Goal: Task Accomplishment & Management: Complete application form

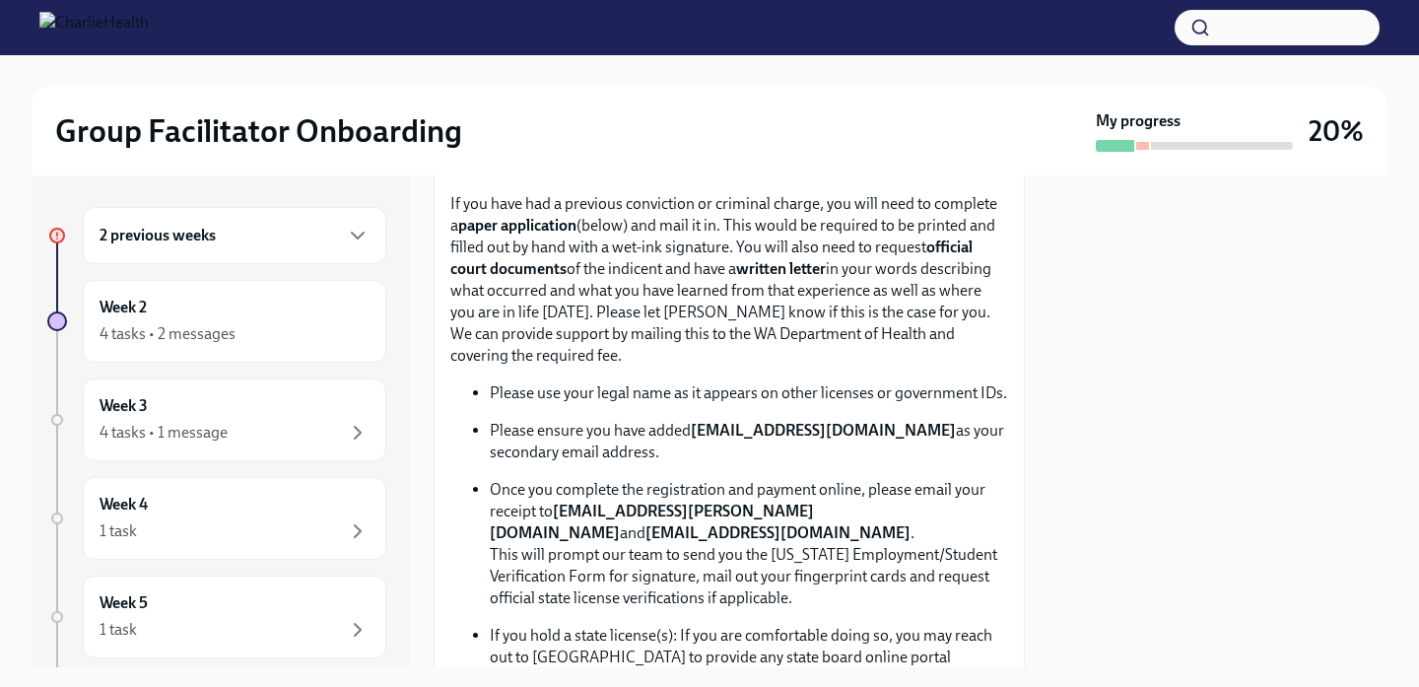
scroll to position [1013, 0]
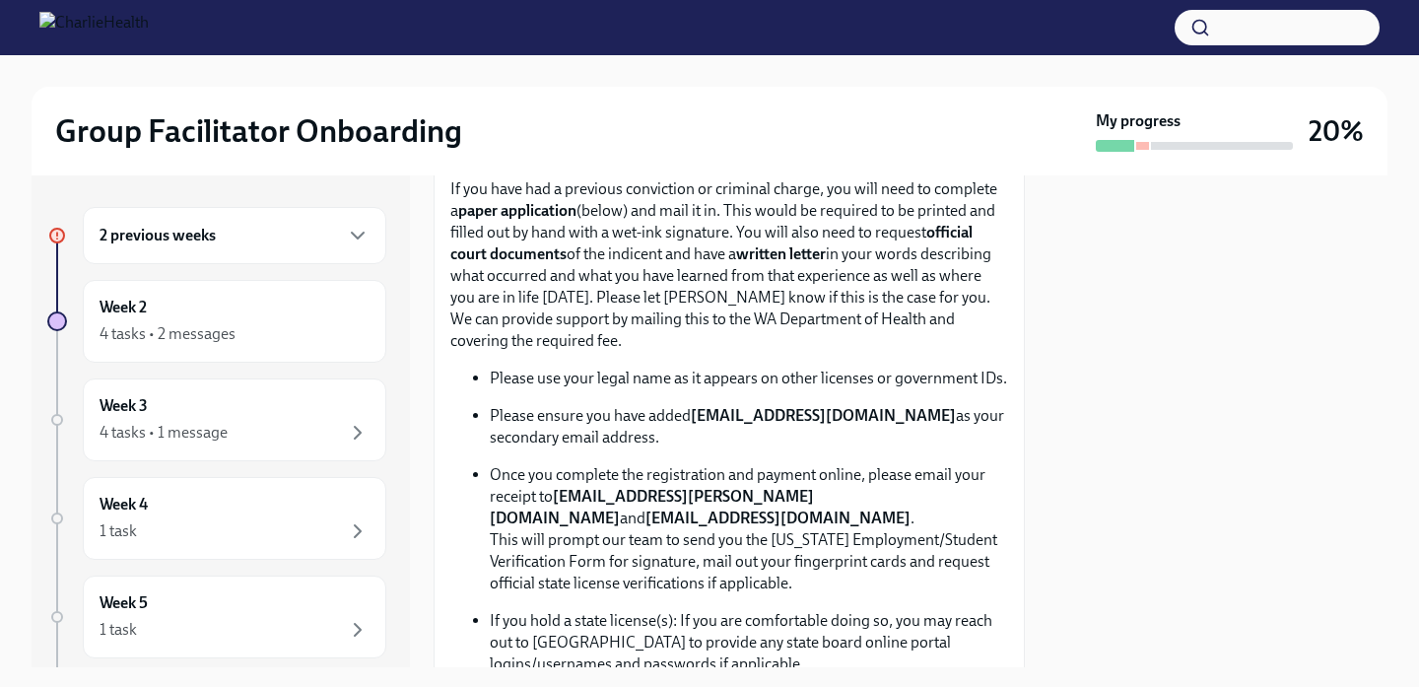
click at [335, 244] on div "2 previous weeks" at bounding box center [234, 236] width 270 height 24
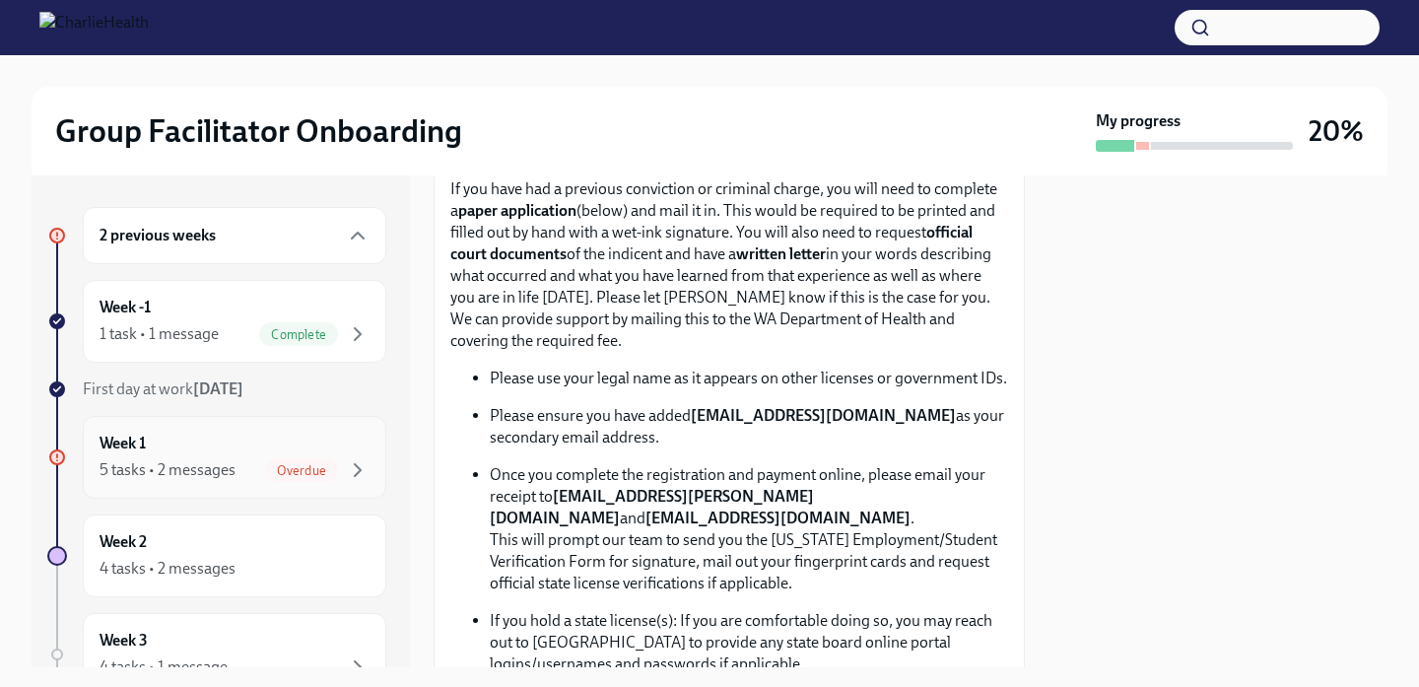
click at [249, 450] on div "Week 1 5 tasks • 2 messages Overdue" at bounding box center [234, 456] width 270 height 49
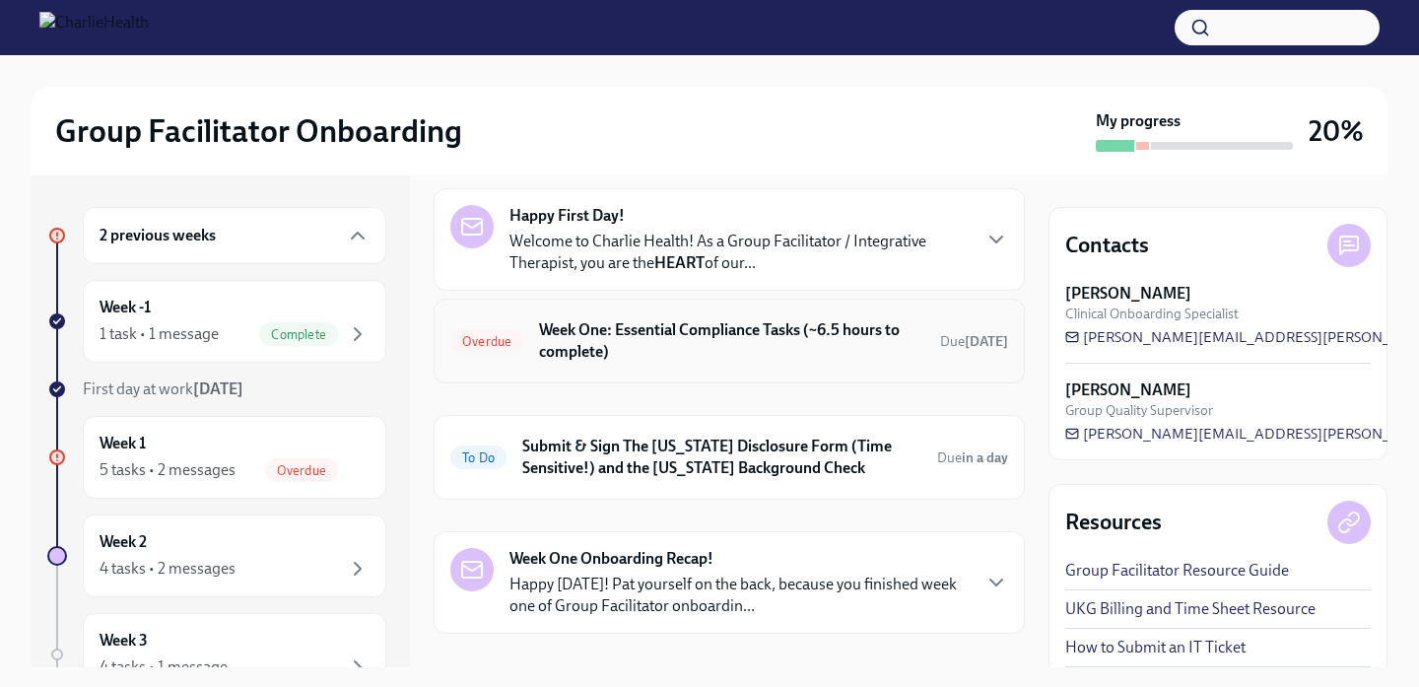
scroll to position [135, 0]
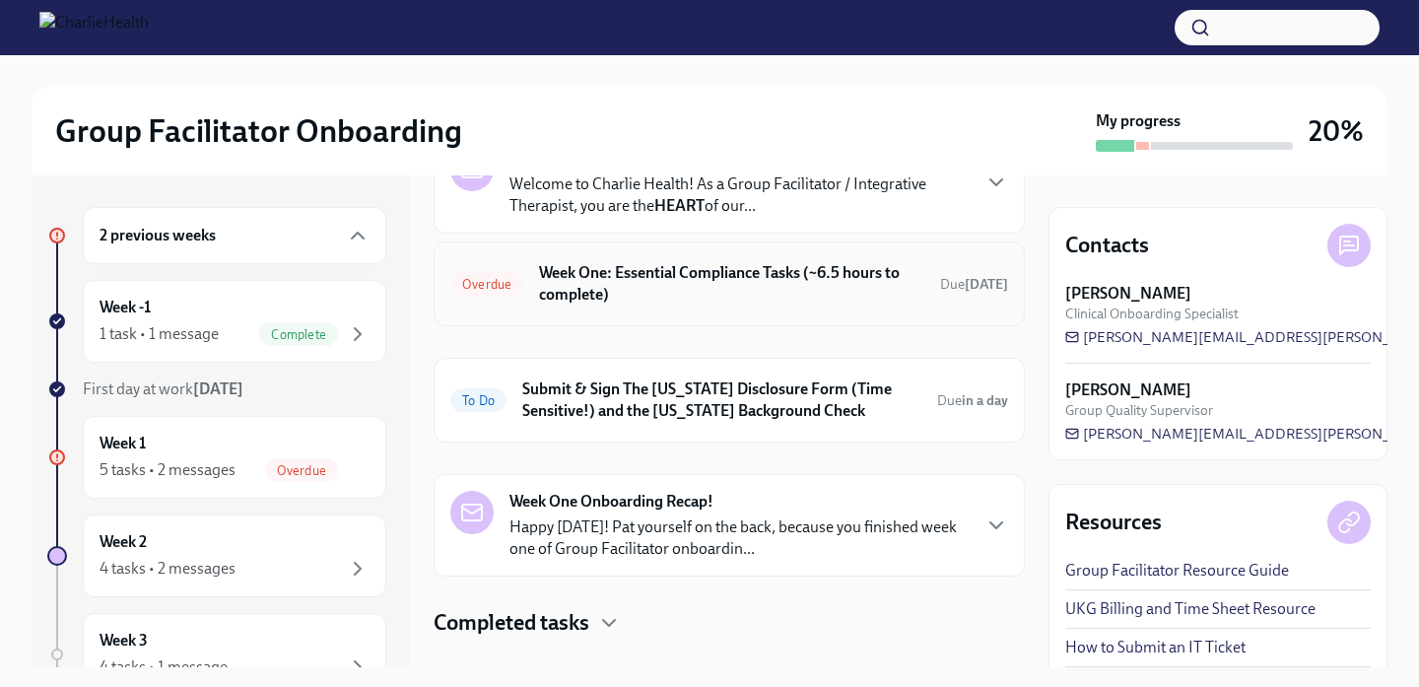
click at [668, 294] on h6 "Week One: Essential Compliance Tasks (~6.5 hours to complete)" at bounding box center [731, 283] width 385 height 43
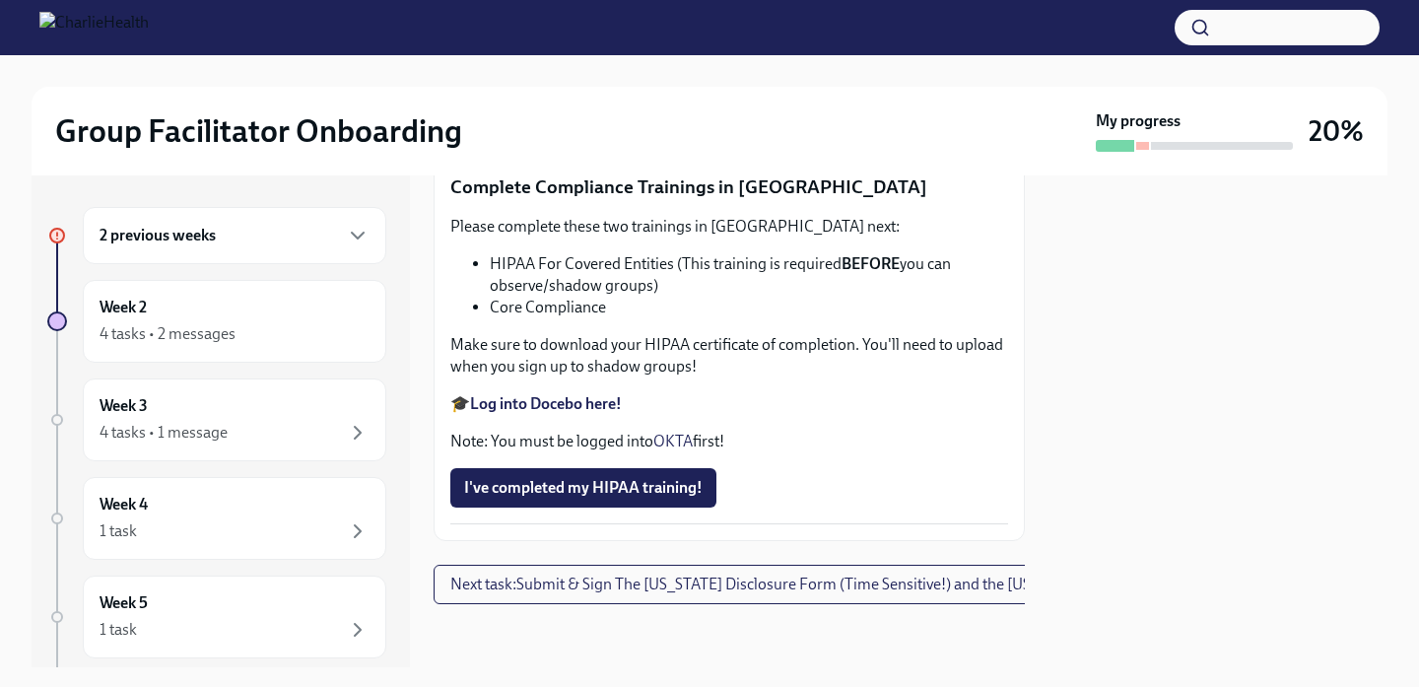
scroll to position [4750, 0]
click at [648, 493] on span "I've completed my HIPAA training!" at bounding box center [583, 488] width 238 height 20
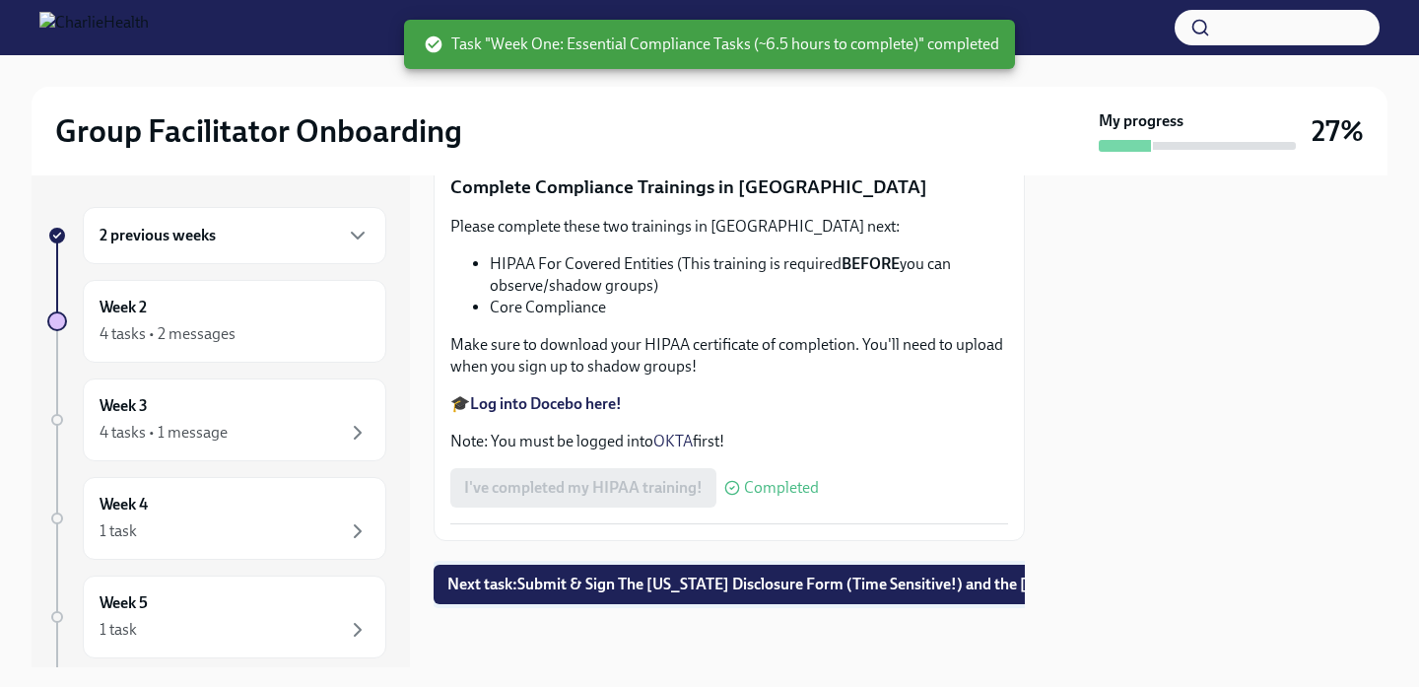
click at [707, 586] on span "Next task : Submit & Sign The [US_STATE] Disclosure Form (Time Sensitive!) and …" at bounding box center [839, 584] width 785 height 20
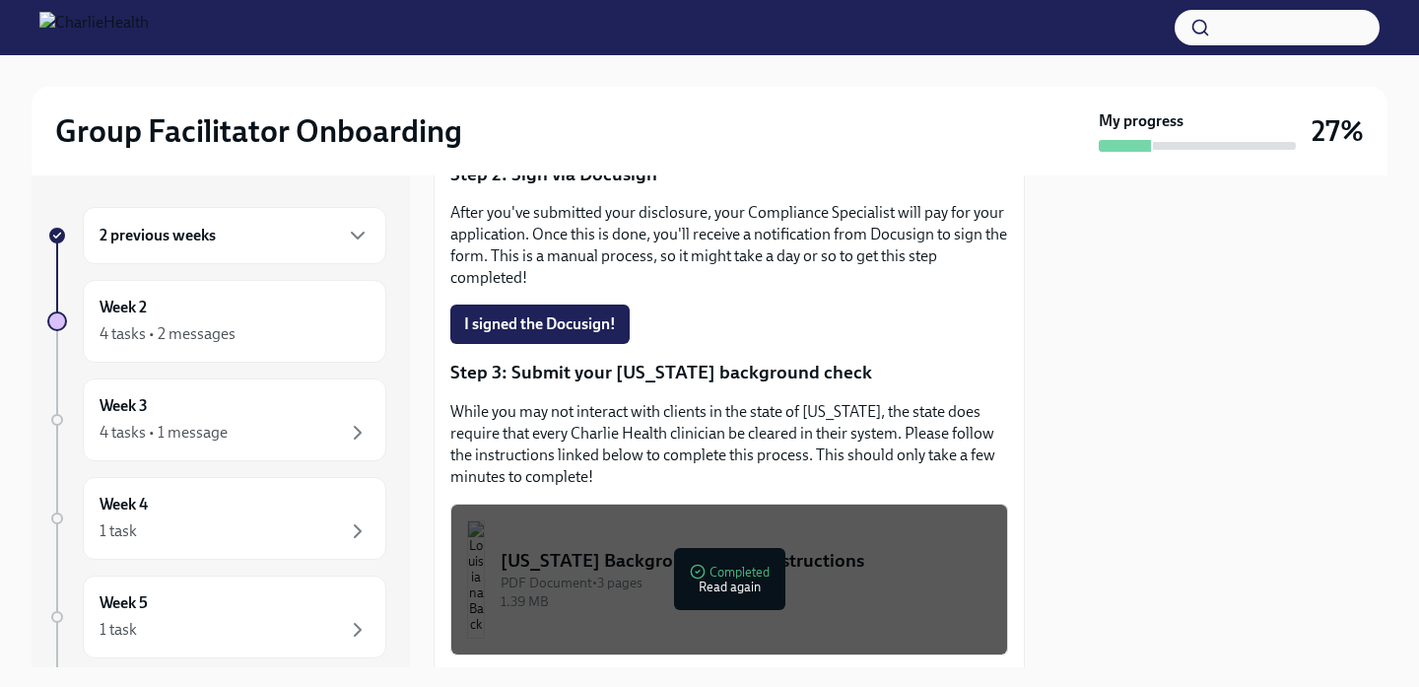
scroll to position [497, 0]
